Goal: Information Seeking & Learning: Learn about a topic

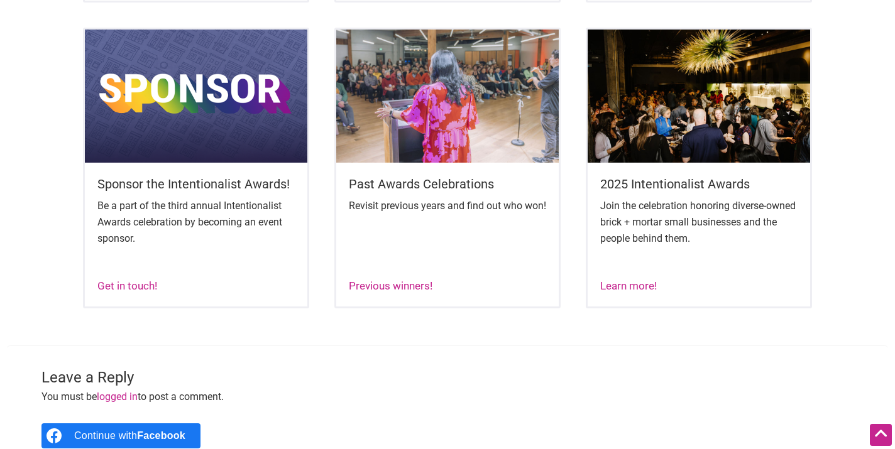
scroll to position [787, 0]
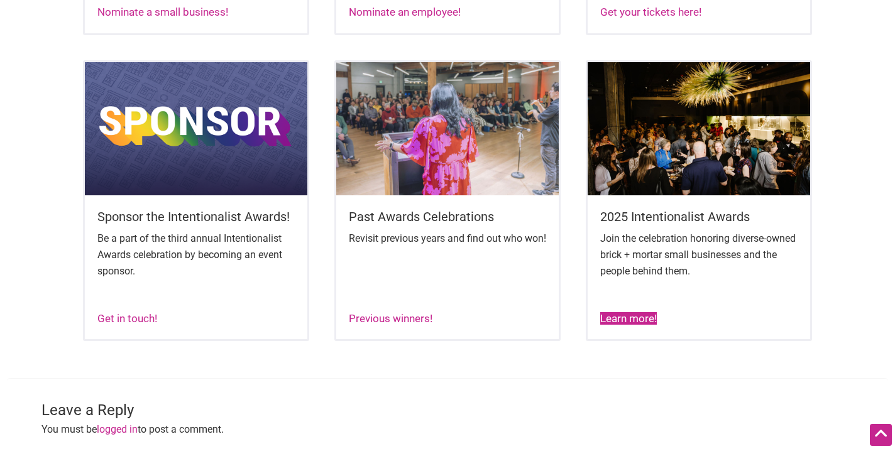
click at [615, 325] on link "Learn more!" at bounding box center [628, 318] width 57 height 13
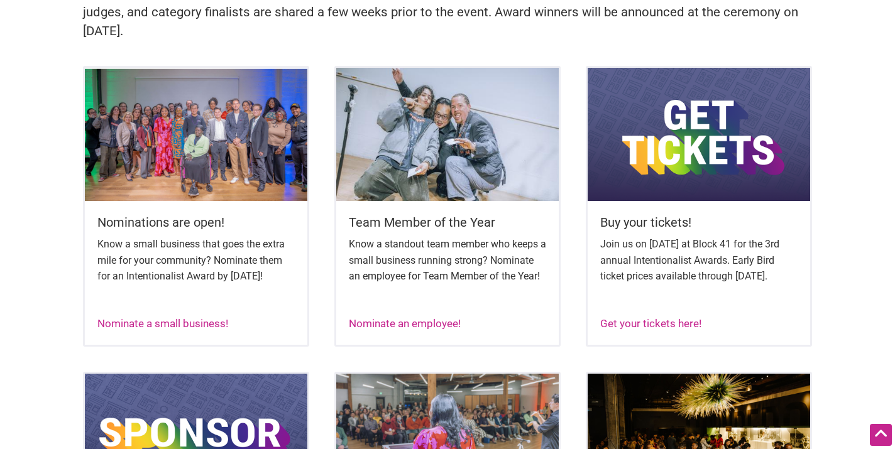
scroll to position [477, 0]
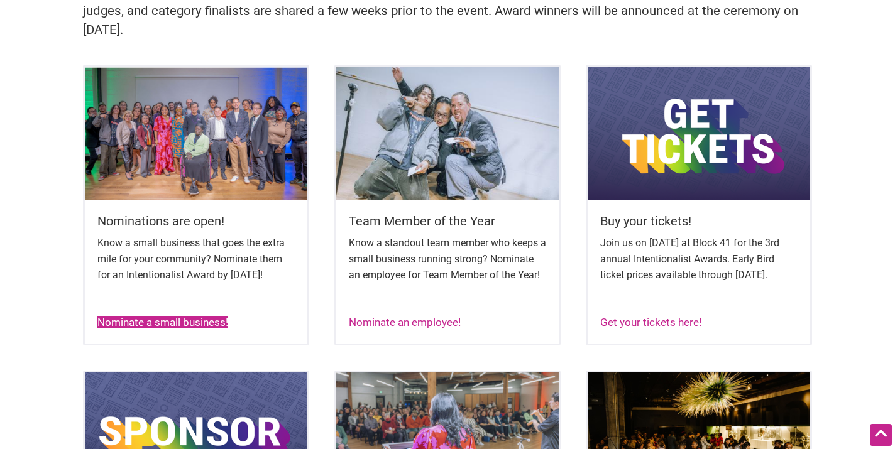
click at [207, 329] on link "Nominate a small business!" at bounding box center [162, 322] width 131 height 13
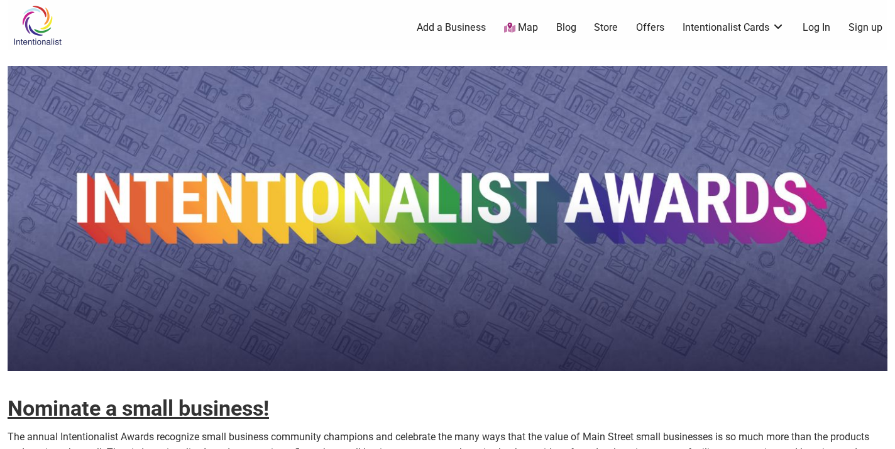
click at [36, 16] on img at bounding box center [38, 25] width 60 height 41
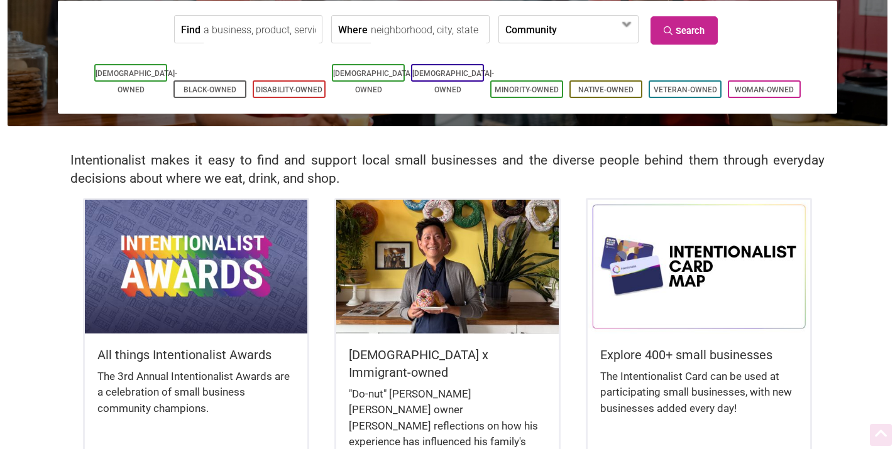
scroll to position [165, 0]
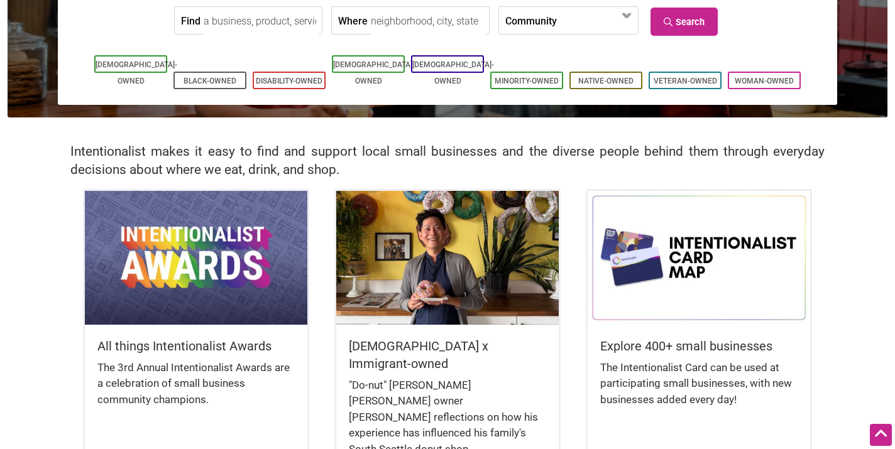
click at [46, 349] on div "All things Intentionalist Awards The 3rd Annual Intentionalist Awards are a cel…" at bounding box center [447, 362] width 879 height 346
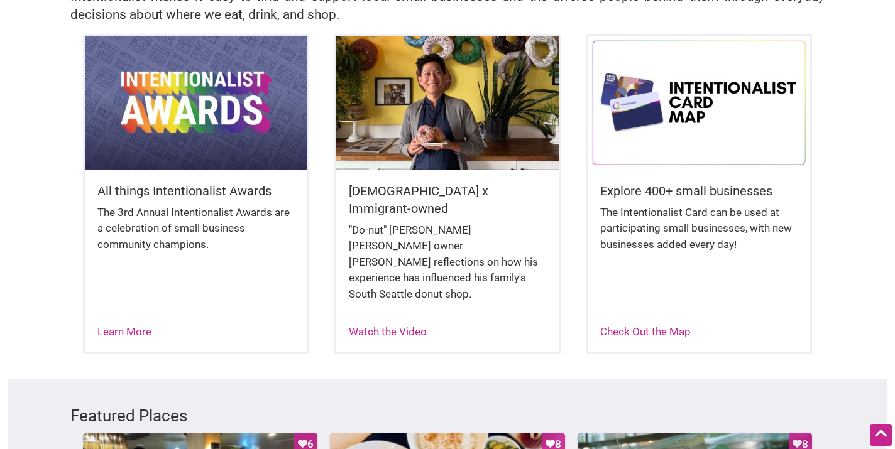
scroll to position [321, 0]
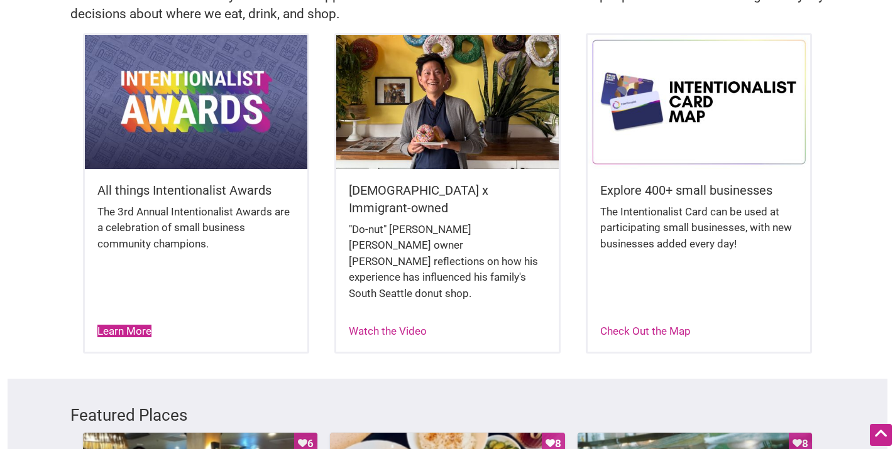
click at [118, 325] on link "Learn More" at bounding box center [124, 331] width 54 height 13
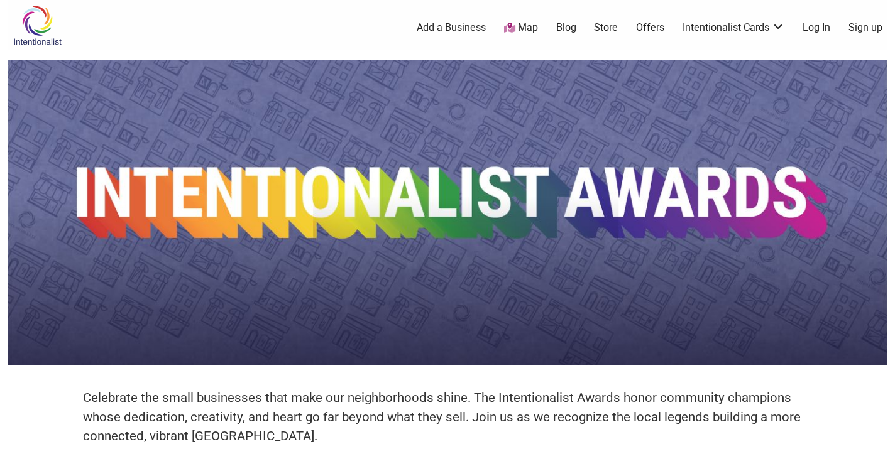
click at [787, 48] on div "0 Add a Business Map Blog Store Offers Intentionalist Cards Buy Black Card Inte…" at bounding box center [510, 28] width 770 height 50
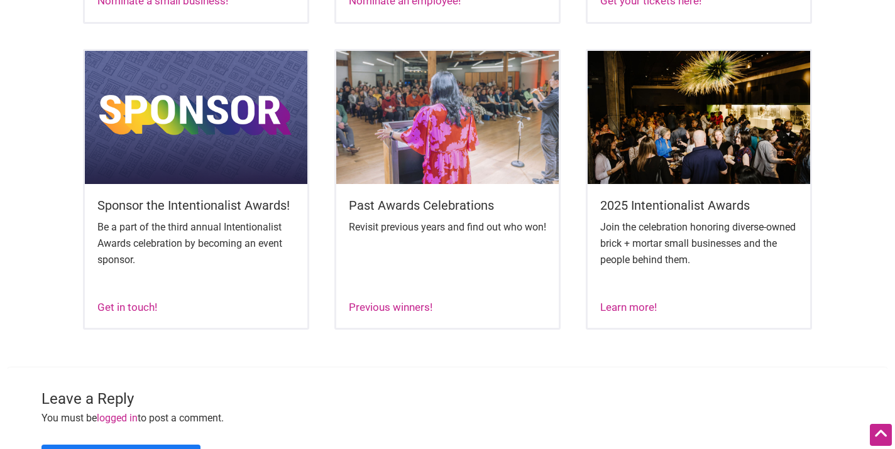
scroll to position [800, 0]
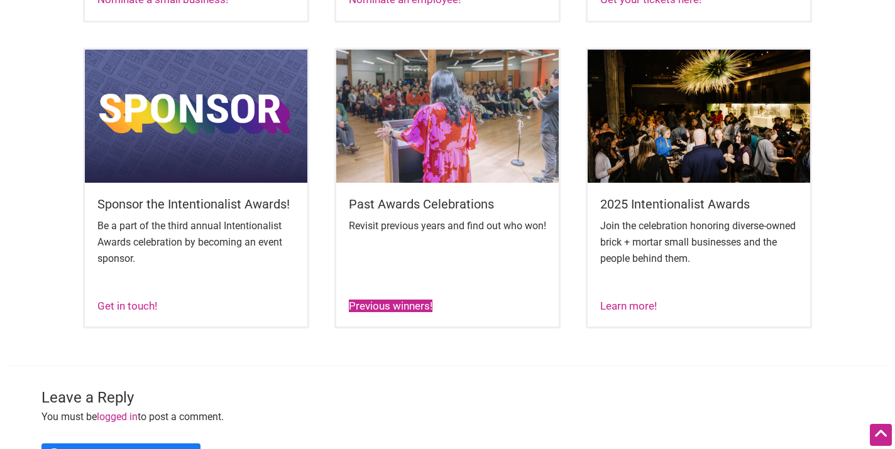
click at [408, 312] on link "Previous winners!" at bounding box center [391, 306] width 84 height 13
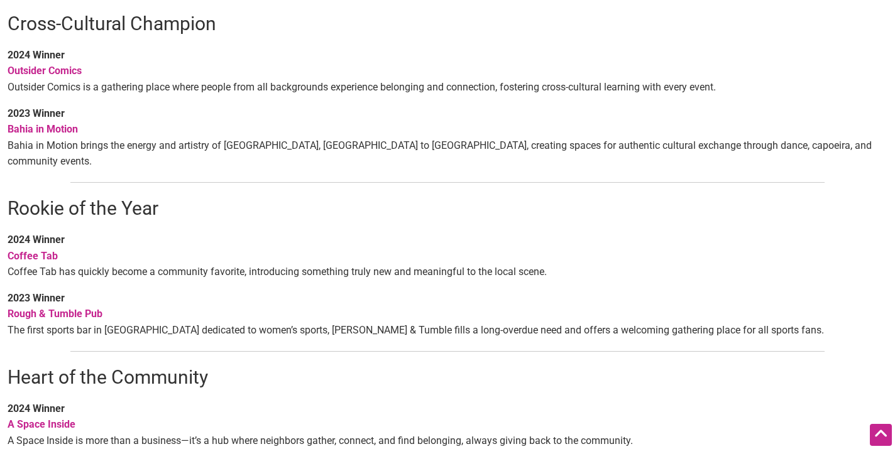
scroll to position [716, 0]
click at [42, 307] on strong "Rough & Tumble Pub" at bounding box center [55, 313] width 95 height 12
click at [45, 249] on strong "Coffee Tab" at bounding box center [33, 255] width 50 height 12
click at [60, 71] on strong "Outsider Comics" at bounding box center [45, 69] width 74 height 12
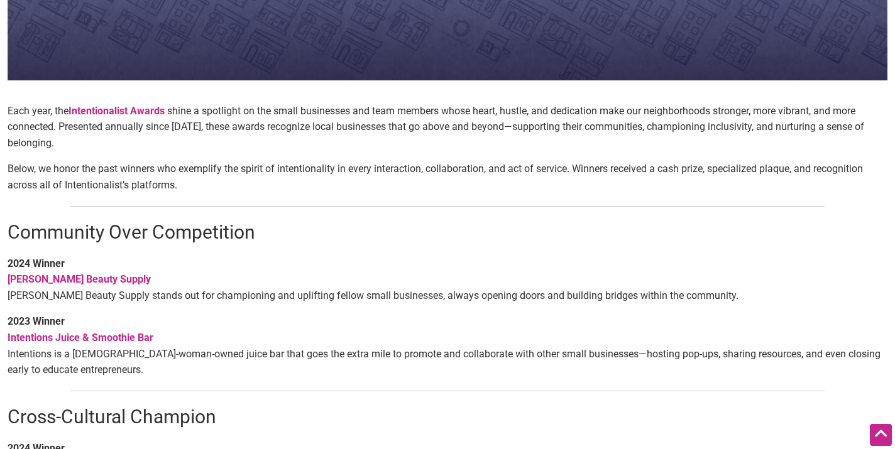
scroll to position [0, 0]
